Goal: Feedback & Contribution: Submit feedback/report problem

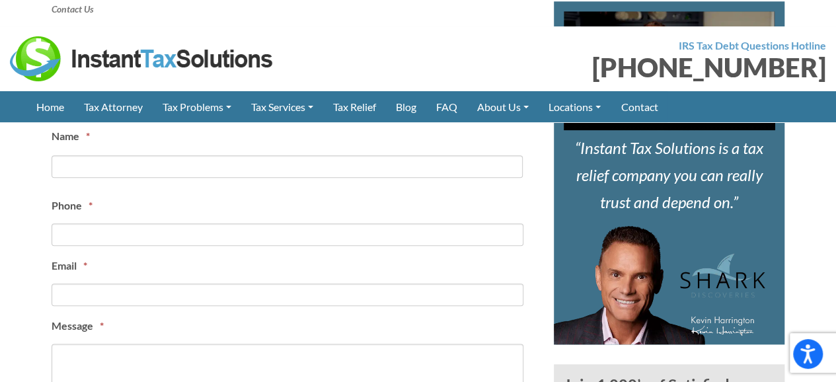
scroll to position [582, 0]
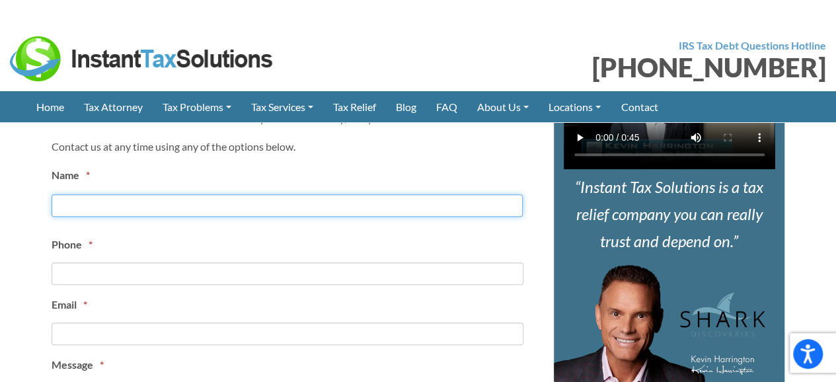
click at [189, 208] on input "First" at bounding box center [287, 205] width 471 height 22
click at [89, 208] on input "zain naaeem" at bounding box center [287, 205] width 471 height 22
type input "zain naeem"
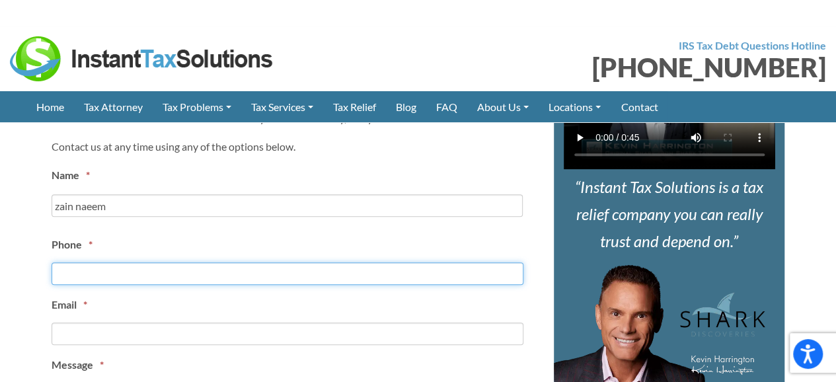
click at [124, 267] on input "Phone *" at bounding box center [288, 273] width 472 height 22
type input "(342) 879-9381"
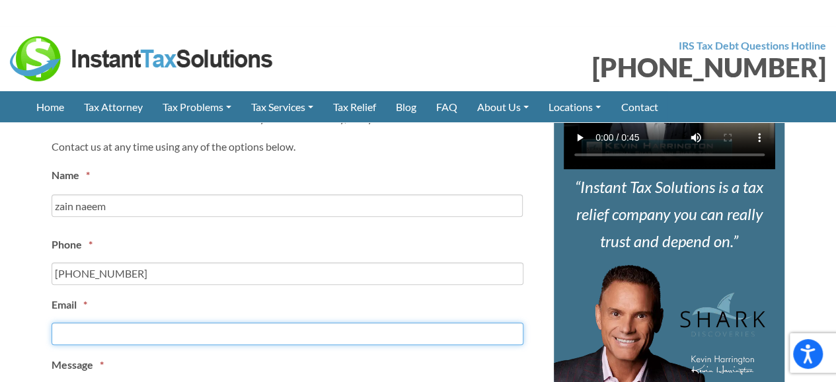
click at [352, 330] on input "Email *" at bounding box center [288, 334] width 472 height 22
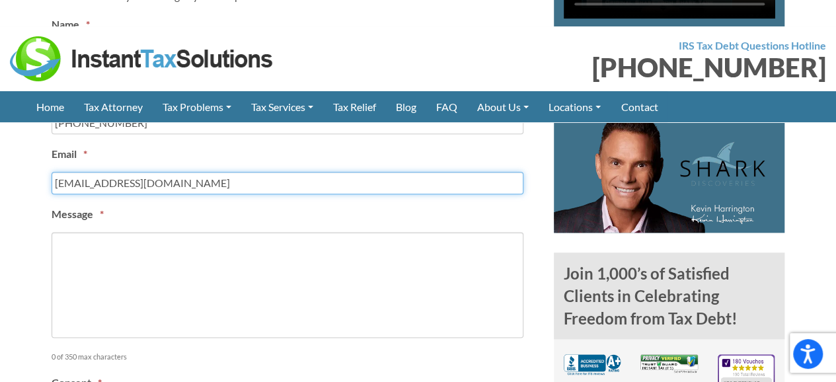
scroll to position [779, 0]
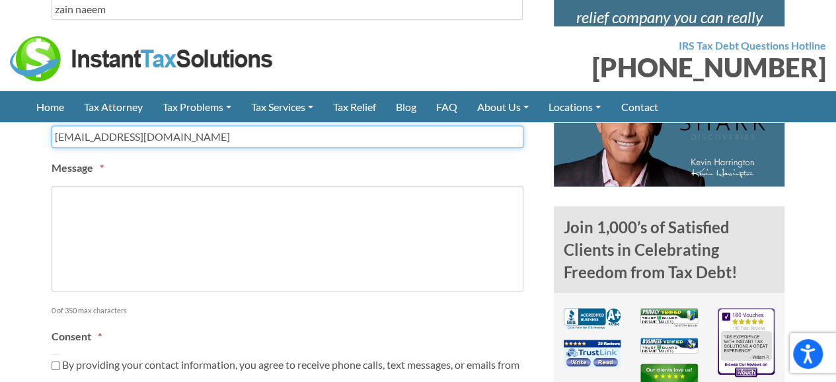
type input "zainseo51@gmail.com"
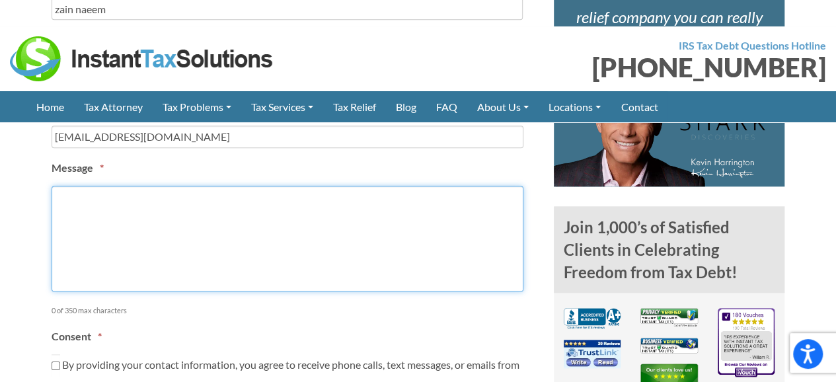
click at [213, 262] on textarea "Message *" at bounding box center [288, 239] width 472 height 106
click at [381, 247] on textarea "Message *" at bounding box center [288, 239] width 472 height 106
paste textarea "I am an outreach link builder. I manage links, posts and sales. If you are inte…"
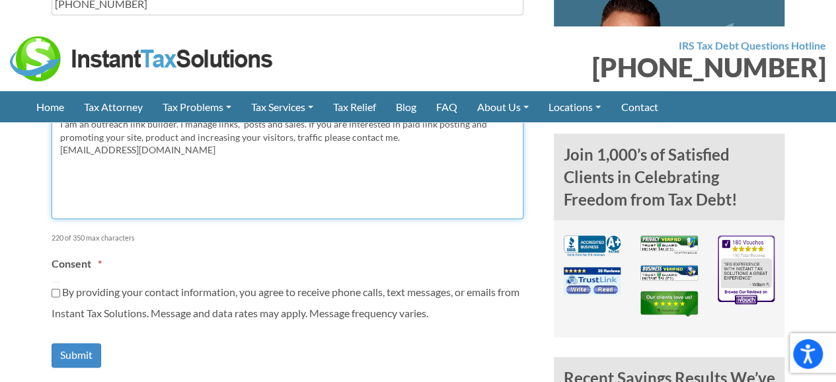
scroll to position [899, 0]
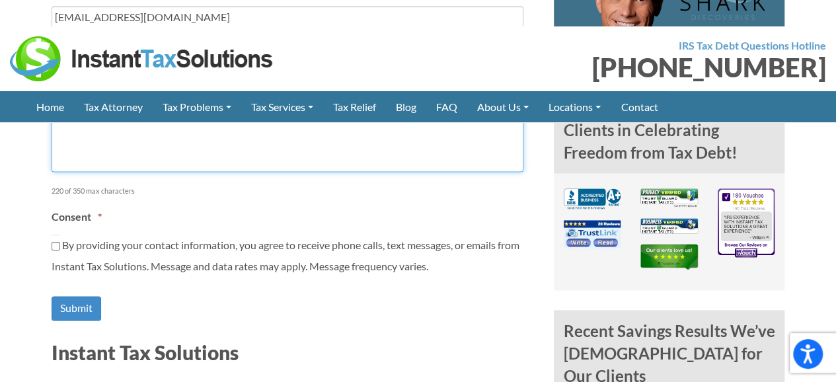
type textarea "I am an outreach link builder. I manage links, posts and sales. If you are inte…"
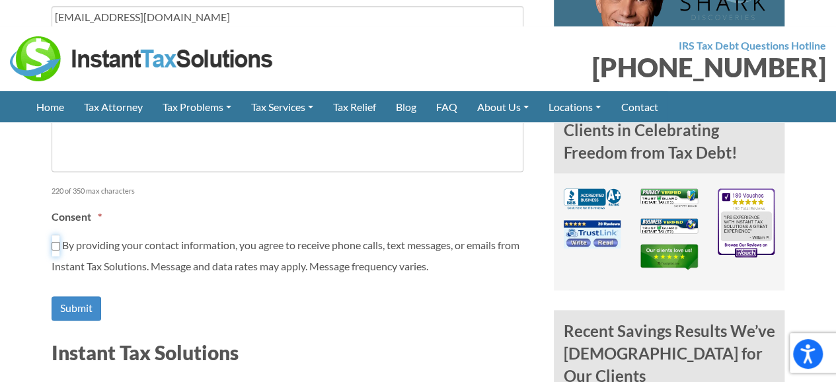
click at [54, 239] on input "By providing your contact information, you agree to receive phone calls, text m…" at bounding box center [56, 246] width 9 height 22
checkbox input "true"
click at [87, 309] on input "Submit" at bounding box center [77, 308] width 50 height 24
